Goal: Task Accomplishment & Management: Manage account settings

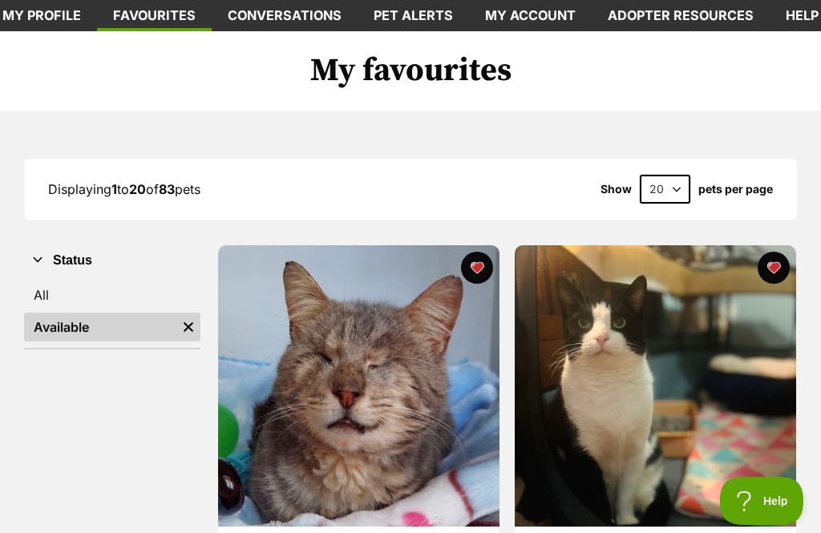
click at [142, 285] on link "All" at bounding box center [112, 295] width 176 height 29
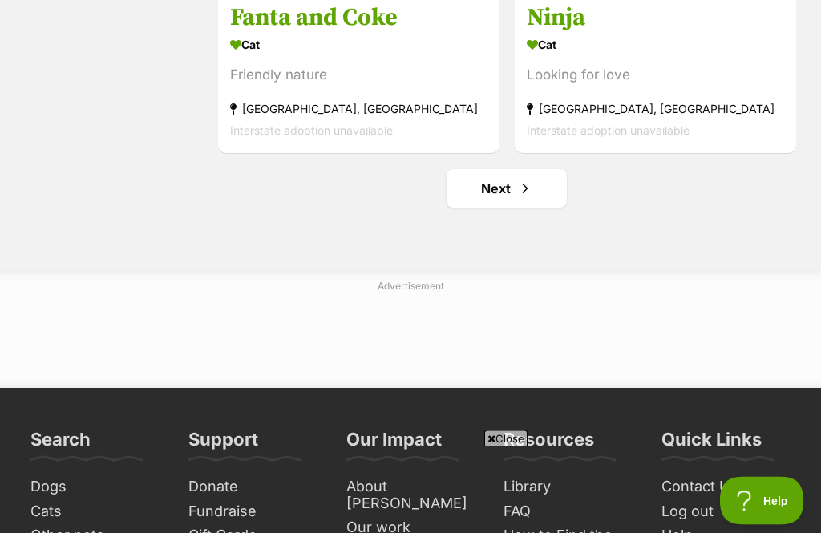
scroll to position [4747, 0]
click at [522, 195] on span "Next page" at bounding box center [525, 188] width 16 height 19
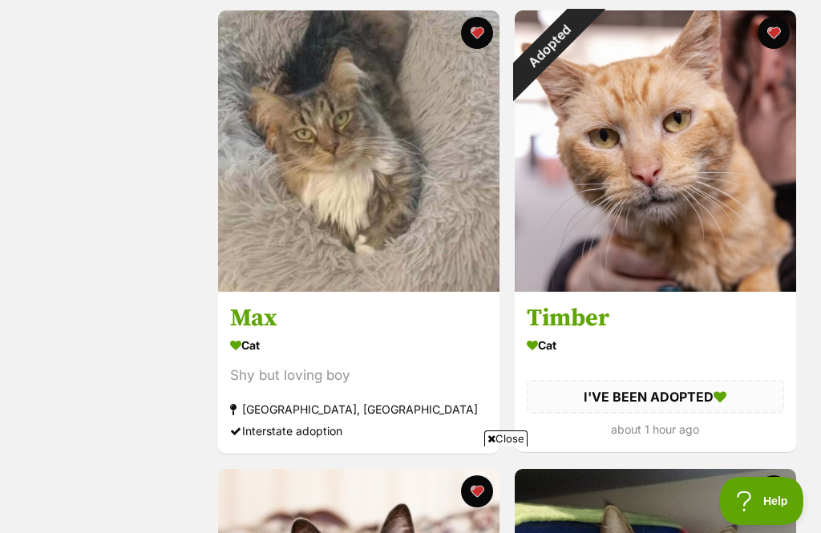
click at [586, 37] on div "Adopted" at bounding box center [550, 45] width 71 height 71
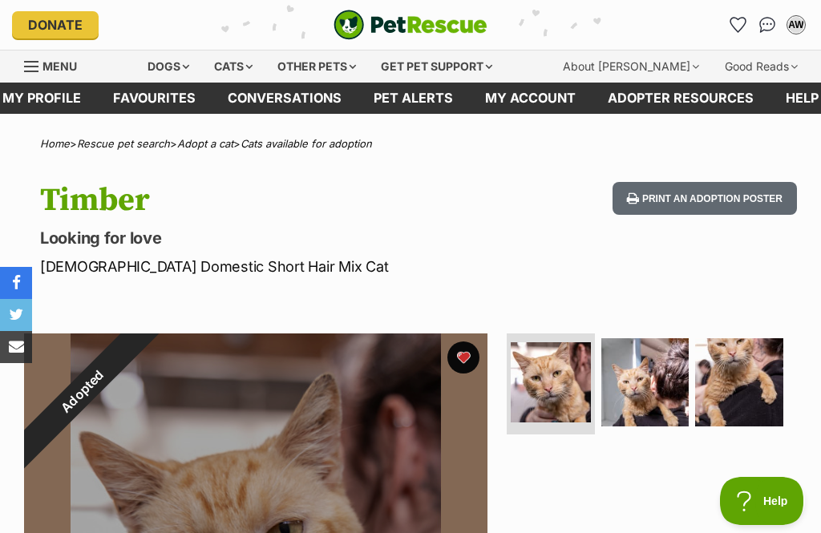
click at [140, 358] on div "Adopted" at bounding box center [82, 392] width 116 height 116
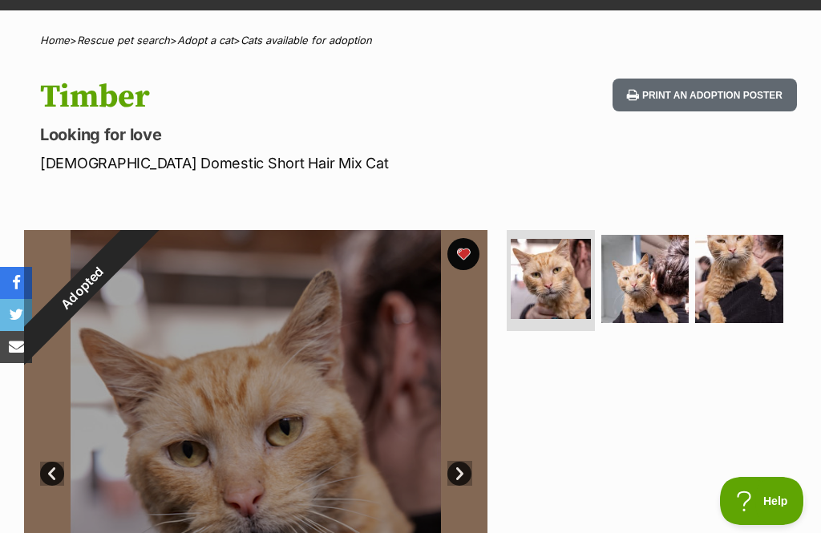
scroll to position [104, 0]
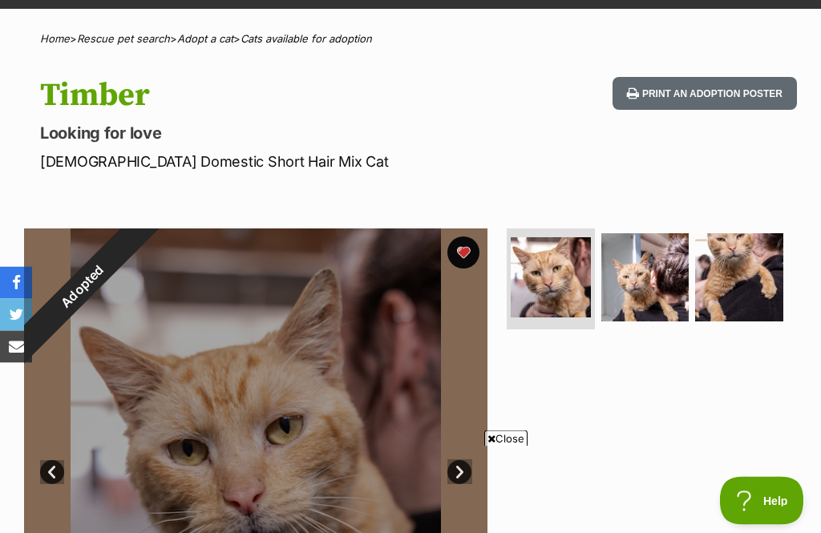
click at [140, 252] on div "Adopted" at bounding box center [82, 287] width 116 height 116
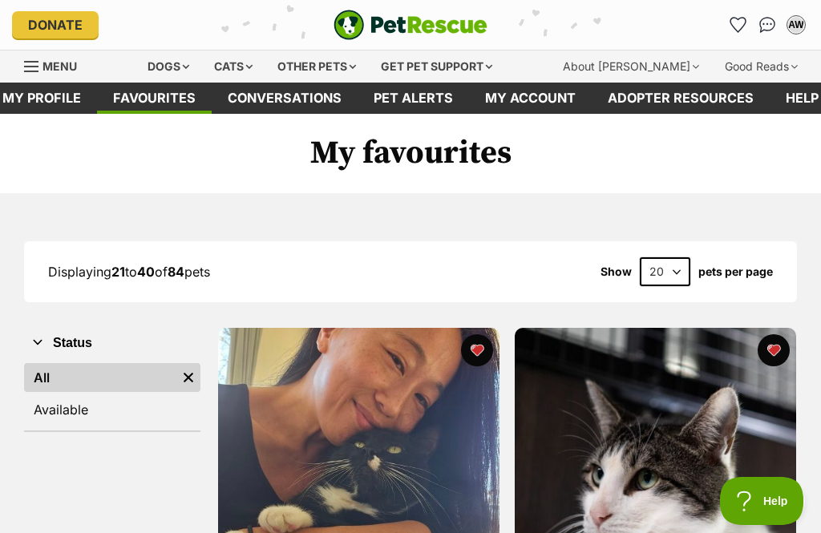
click at [96, 413] on link "Available" at bounding box center [112, 409] width 176 height 29
